Goal: Task Accomplishment & Management: Manage account settings

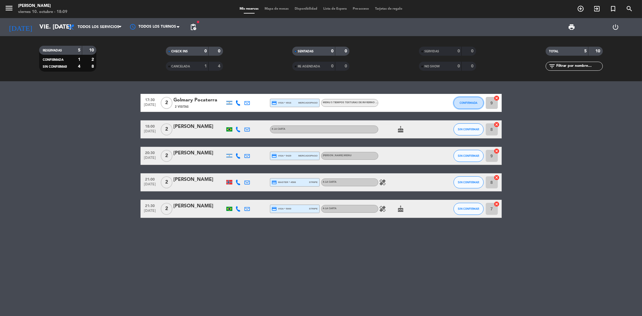
click at [462, 103] on span "CONFIRMADA" at bounding box center [469, 102] width 18 height 3
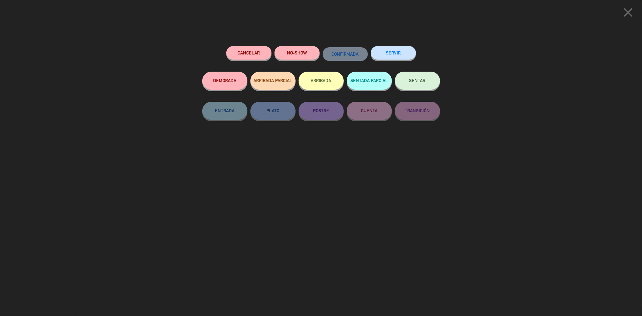
click at [398, 58] on button "SERVIR" at bounding box center [393, 53] width 45 height 14
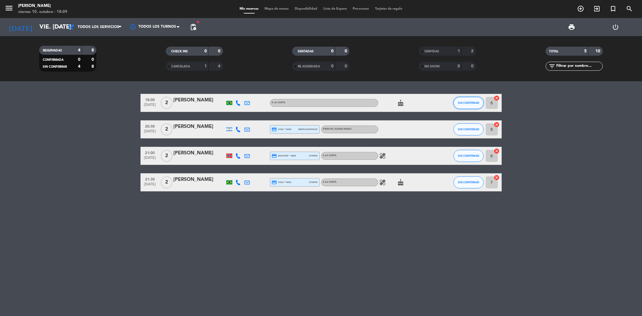
click at [461, 103] on span "SIN CONFIRMAR" at bounding box center [468, 102] width 21 height 3
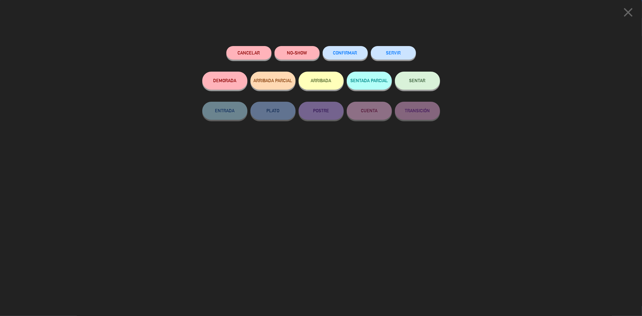
click at [393, 52] on button "SERVIR" at bounding box center [393, 53] width 45 height 14
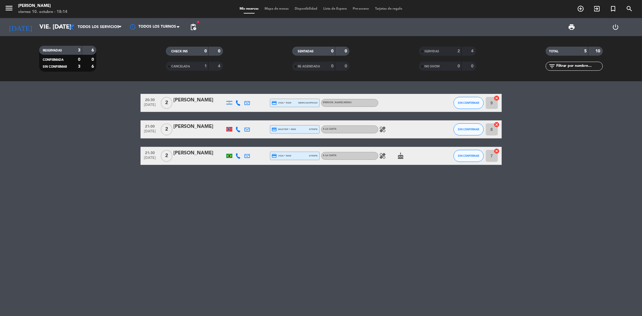
click at [255, 179] on div "20:30 [DATE] 2 [PERSON_NAME] credit_card visa * 5429 mercadopago [PERSON_NAME] …" at bounding box center [321, 198] width 642 height 235
click at [230, 130] on div at bounding box center [230, 129] width 6 height 5
click at [219, 213] on div "20:30 [DATE] 2 [PERSON_NAME] credit_card visa * 5429 mercadopago [PERSON_NAME] …" at bounding box center [321, 198] width 642 height 235
click at [195, 25] on span "pending_actions" at bounding box center [193, 26] width 7 height 7
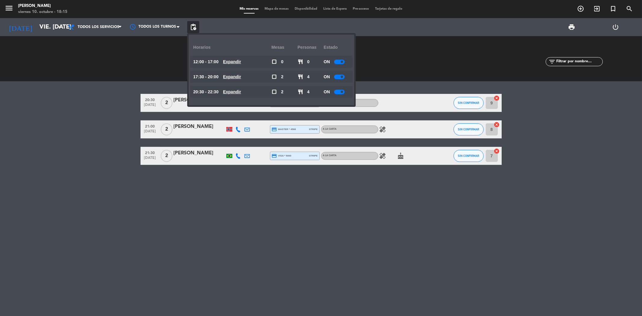
click at [241, 91] on u "Expandir" at bounding box center [232, 91] width 18 height 5
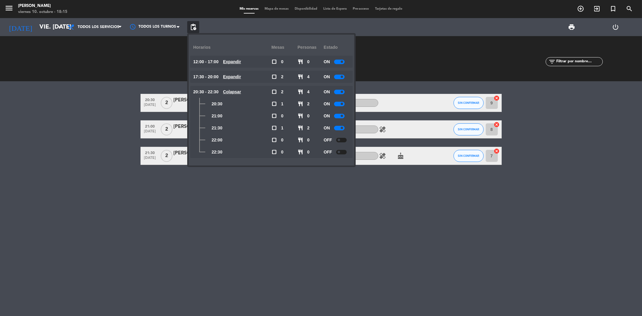
click at [213, 201] on div "20:30 [DATE] 2 [PERSON_NAME] credit_card visa * 5429 mercadopago [PERSON_NAME] …" at bounding box center [321, 198] width 642 height 235
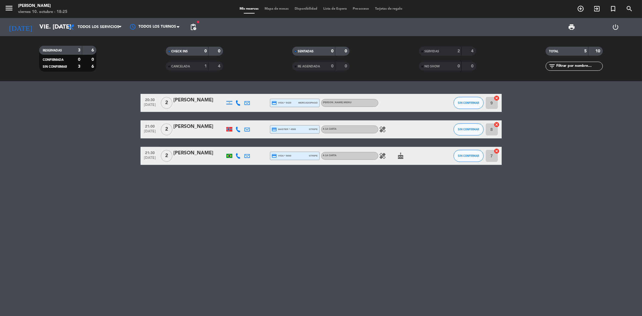
click at [383, 131] on icon "healing" at bounding box center [383, 129] width 7 height 7
click at [386, 155] on icon "healing" at bounding box center [383, 155] width 7 height 7
